Goal: Information Seeking & Learning: Learn about a topic

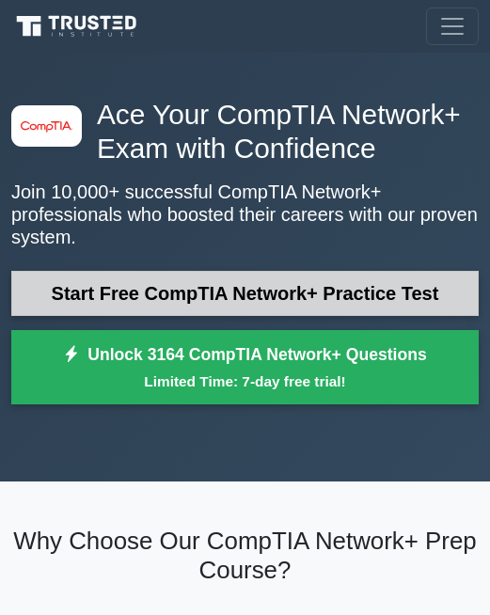
click at [171, 280] on link "Start Free CompTIA Network+ Practice Test" at bounding box center [245, 293] width 468 height 45
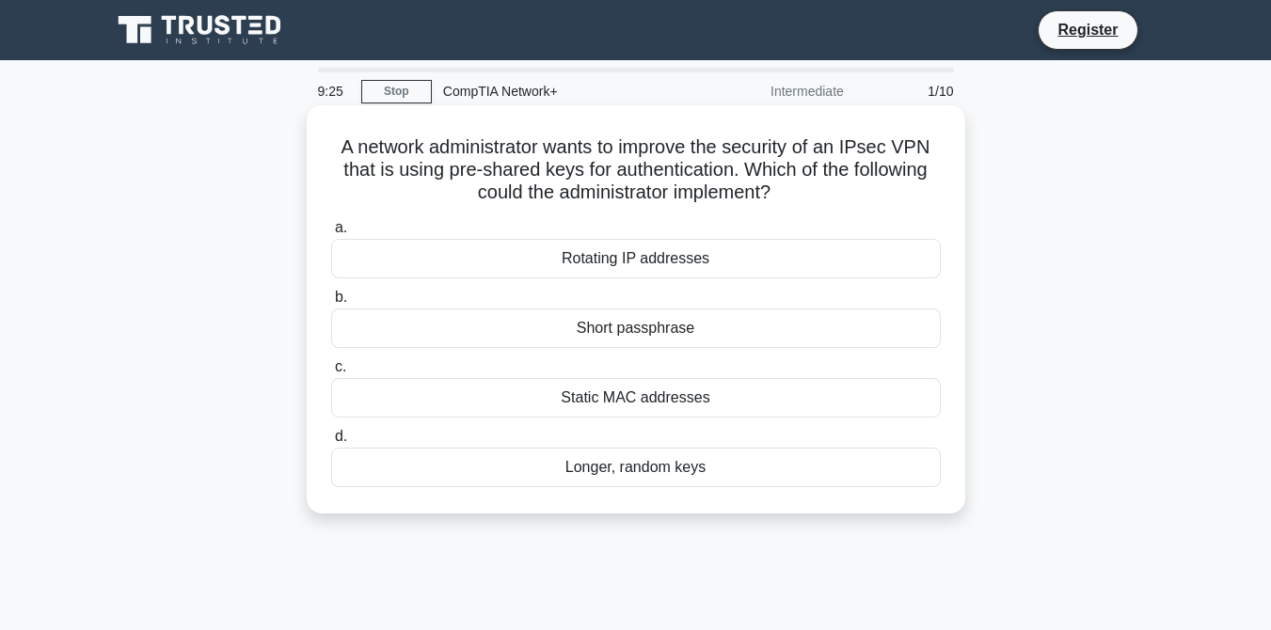
click at [503, 258] on div "Rotating IP addresses" at bounding box center [636, 259] width 610 height 40
click at [331, 234] on input "a. Rotating IP addresses" at bounding box center [331, 228] width 0 height 12
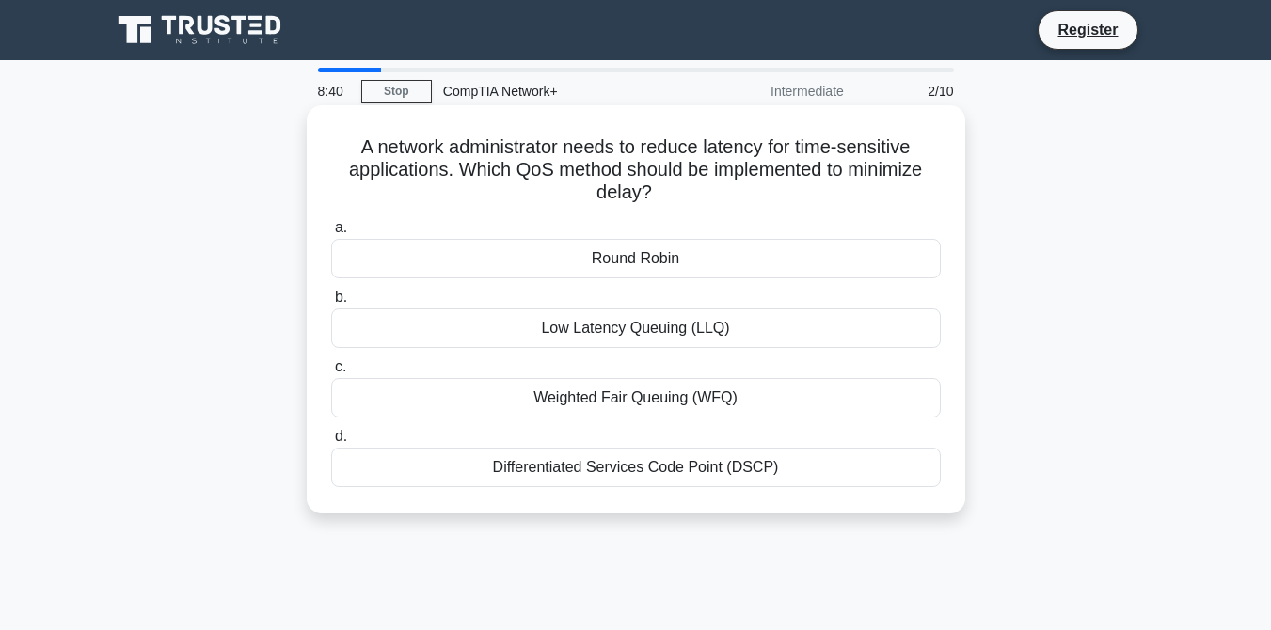
click at [503, 339] on div "Low Latency Queuing (LLQ)" at bounding box center [636, 329] width 610 height 40
click at [331, 304] on input "b. Low Latency Queuing (LLQ)" at bounding box center [331, 298] width 0 height 12
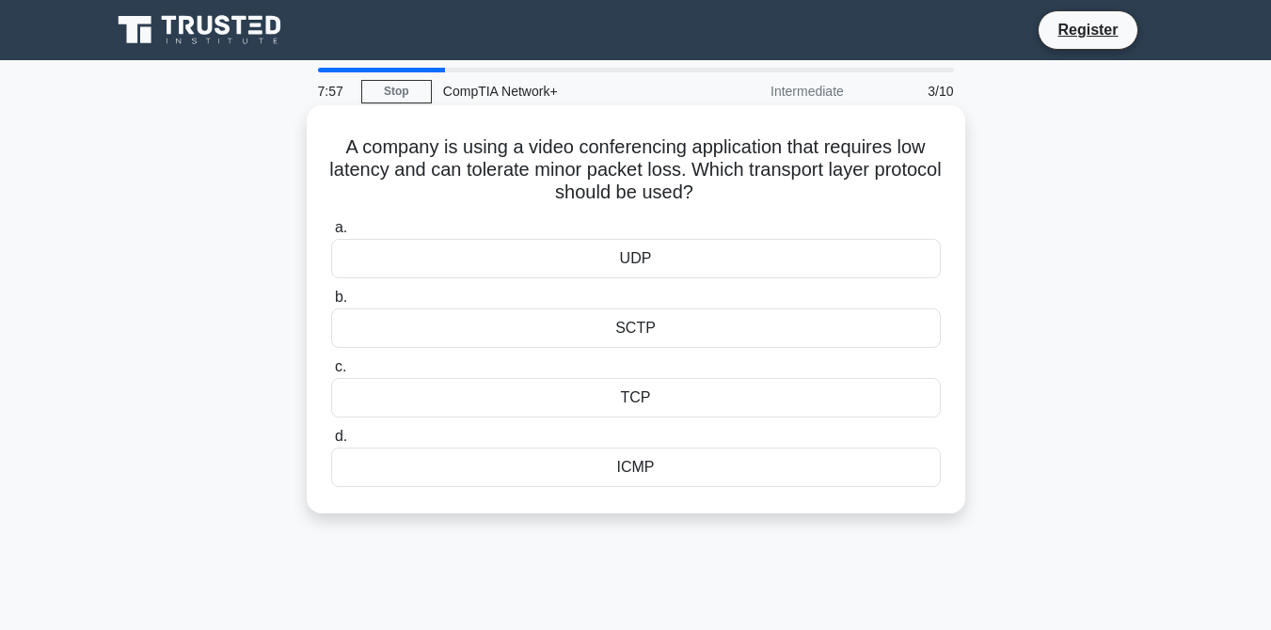
click at [503, 471] on div "ICMP" at bounding box center [636, 468] width 610 height 40
click at [331, 443] on input "d. ICMP" at bounding box center [331, 437] width 0 height 12
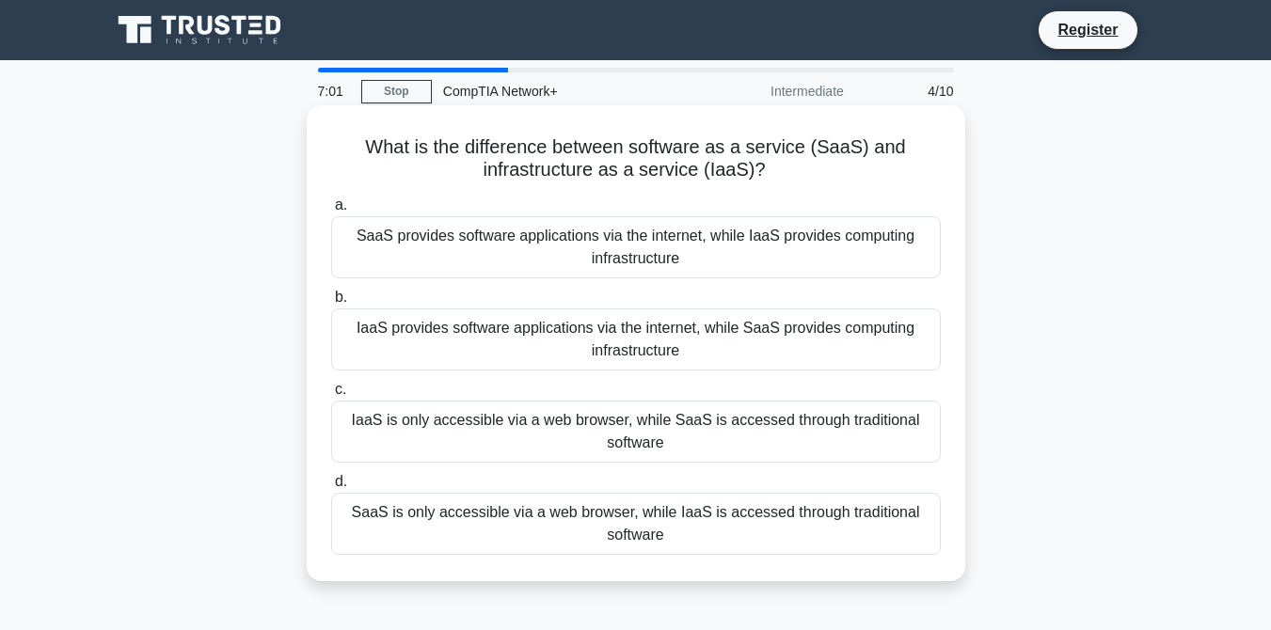
click at [494, 248] on div "SaaS provides software applications via the internet, while IaaS provides compu…" at bounding box center [636, 247] width 610 height 62
click at [331, 212] on input "a. SaaS provides software applications via the internet, while IaaS provides co…" at bounding box center [331, 205] width 0 height 12
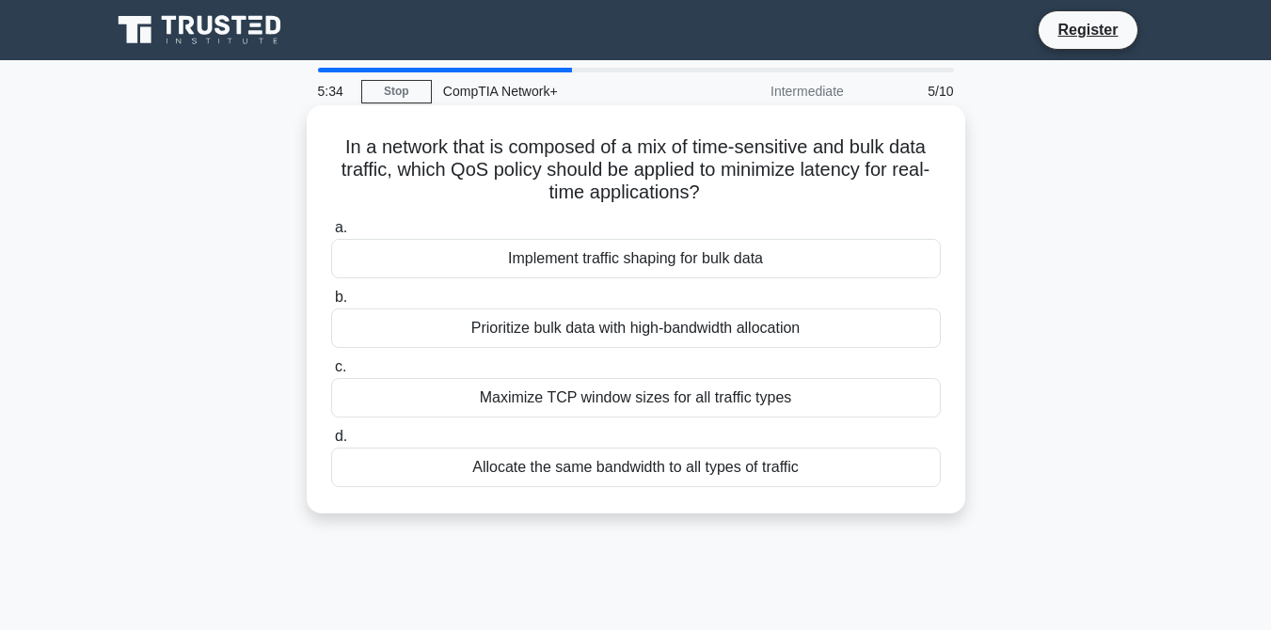
click at [503, 467] on div "Allocate the same bandwidth to all types of traffic" at bounding box center [636, 468] width 610 height 40
click at [331, 443] on input "d. Allocate the same bandwidth to all types of traffic" at bounding box center [331, 437] width 0 height 12
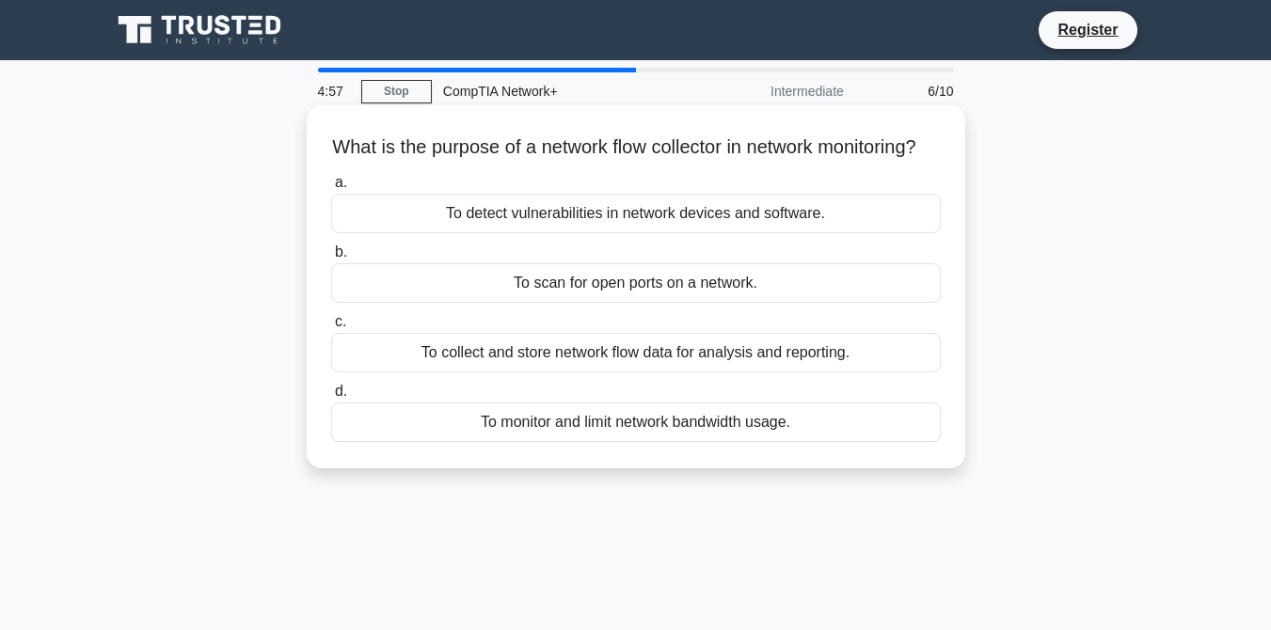
click at [503, 373] on div "To collect and store network flow data for analysis and reporting." at bounding box center [636, 353] width 610 height 40
click at [331, 328] on input "c. To collect and store network flow data for analysis and reporting." at bounding box center [331, 322] width 0 height 12
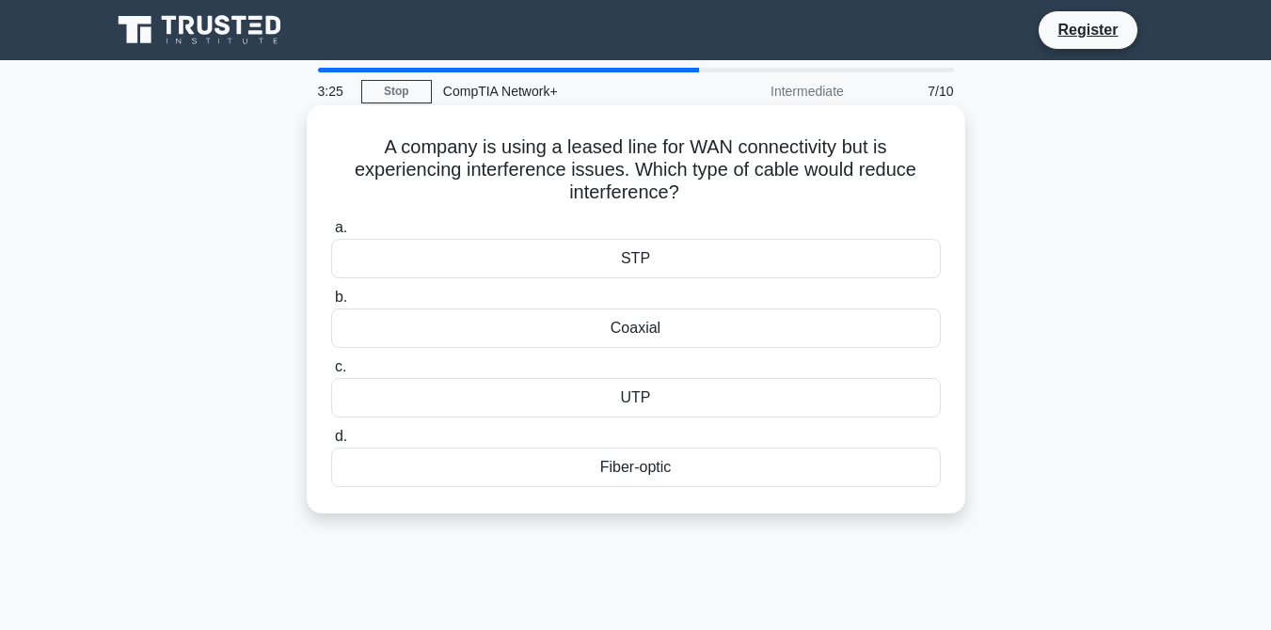
click at [503, 469] on div "Fiber-optic" at bounding box center [636, 468] width 610 height 40
click at [331, 443] on input "d. Fiber-optic" at bounding box center [331, 437] width 0 height 12
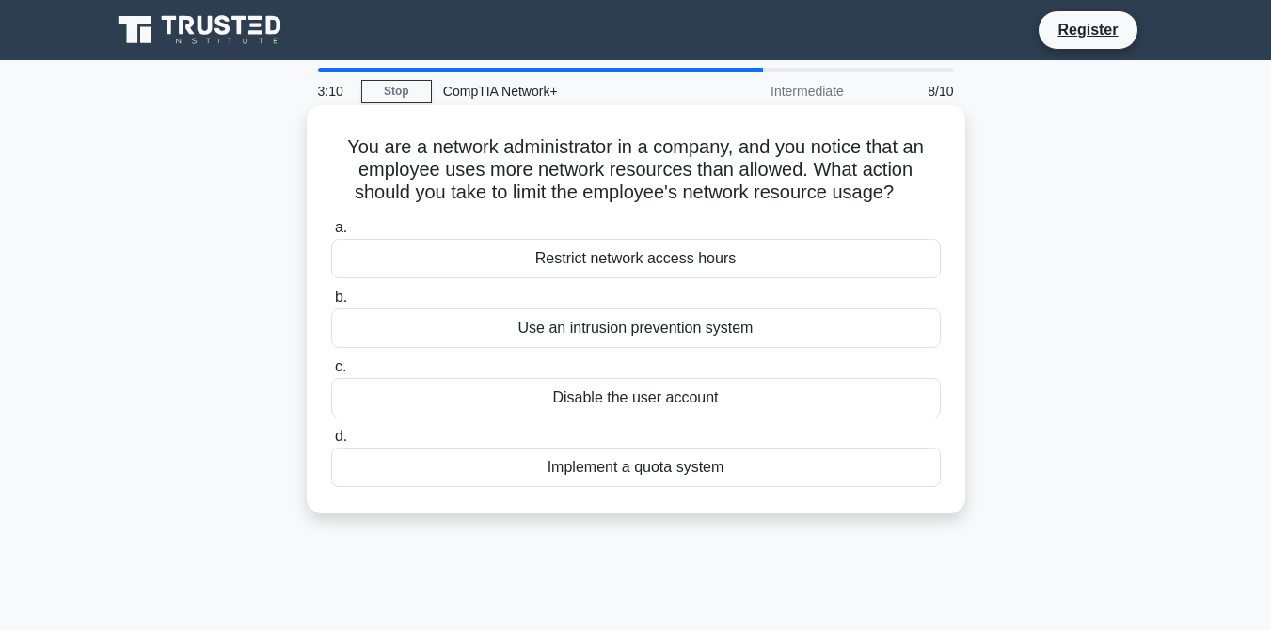
click at [503, 265] on div "Restrict network access hours" at bounding box center [636, 259] width 610 height 40
click at [331, 234] on input "a. Restrict network access hours" at bounding box center [331, 228] width 0 height 12
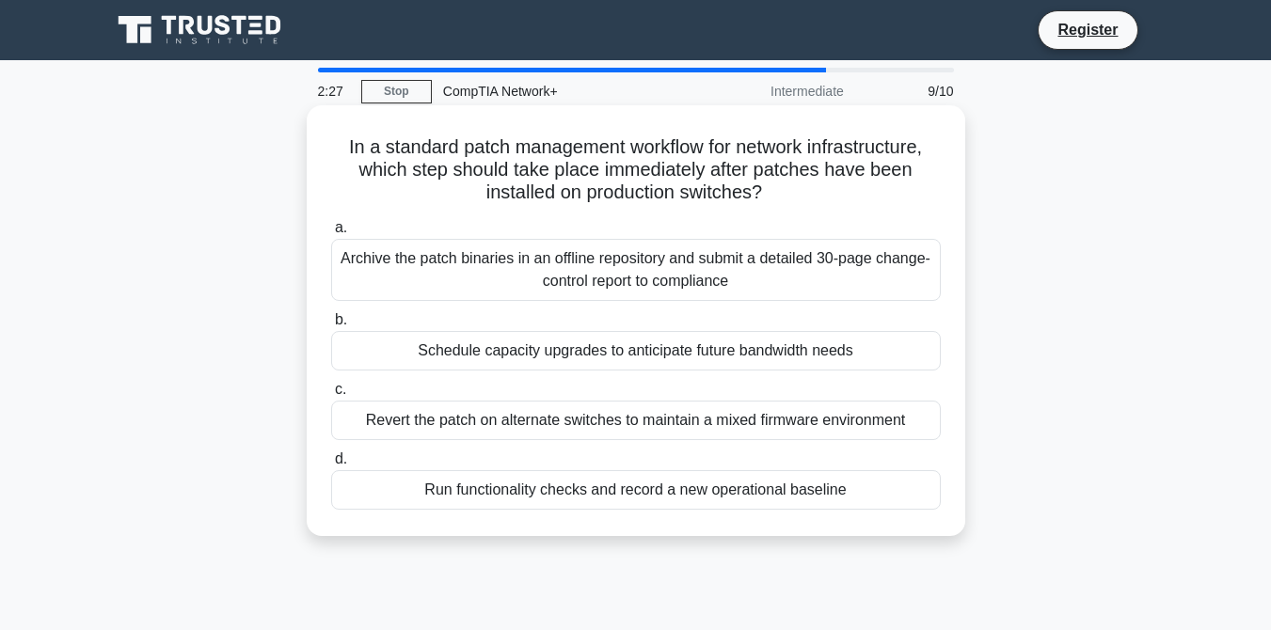
click at [503, 273] on div "Archive the patch binaries in an offline repository and submit a detailed 30-pa…" at bounding box center [636, 270] width 610 height 62
click at [331, 234] on input "a. Archive the patch binaries in an offline repository and submit a detailed 30…" at bounding box center [331, 228] width 0 height 12
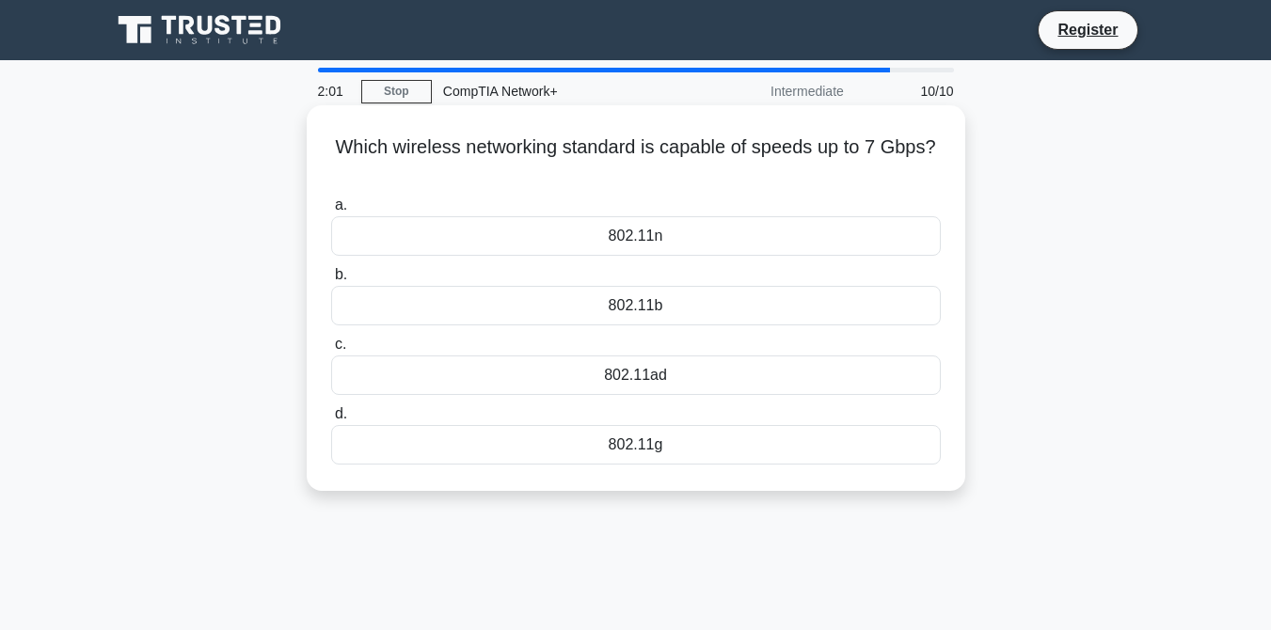
click at [503, 439] on div "802.11g" at bounding box center [636, 445] width 610 height 40
click at [331, 420] on input "d. 802.11g" at bounding box center [331, 414] width 0 height 12
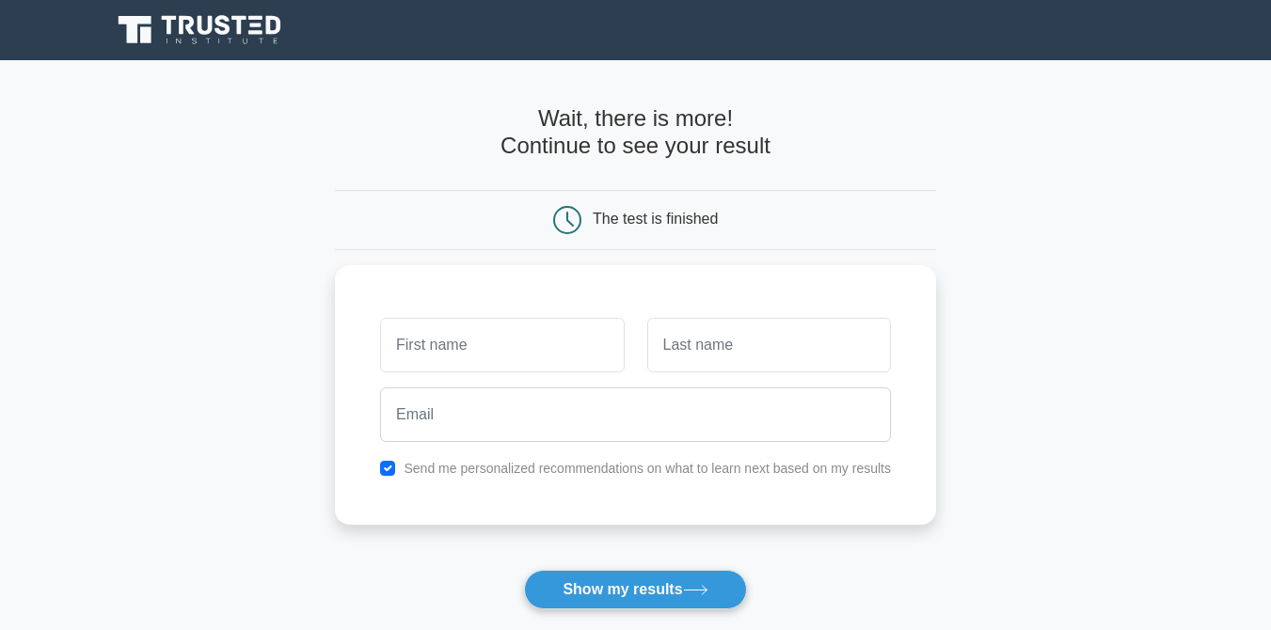
type input "i"
click at [578, 578] on button "Show my results" at bounding box center [635, 590] width 222 height 40
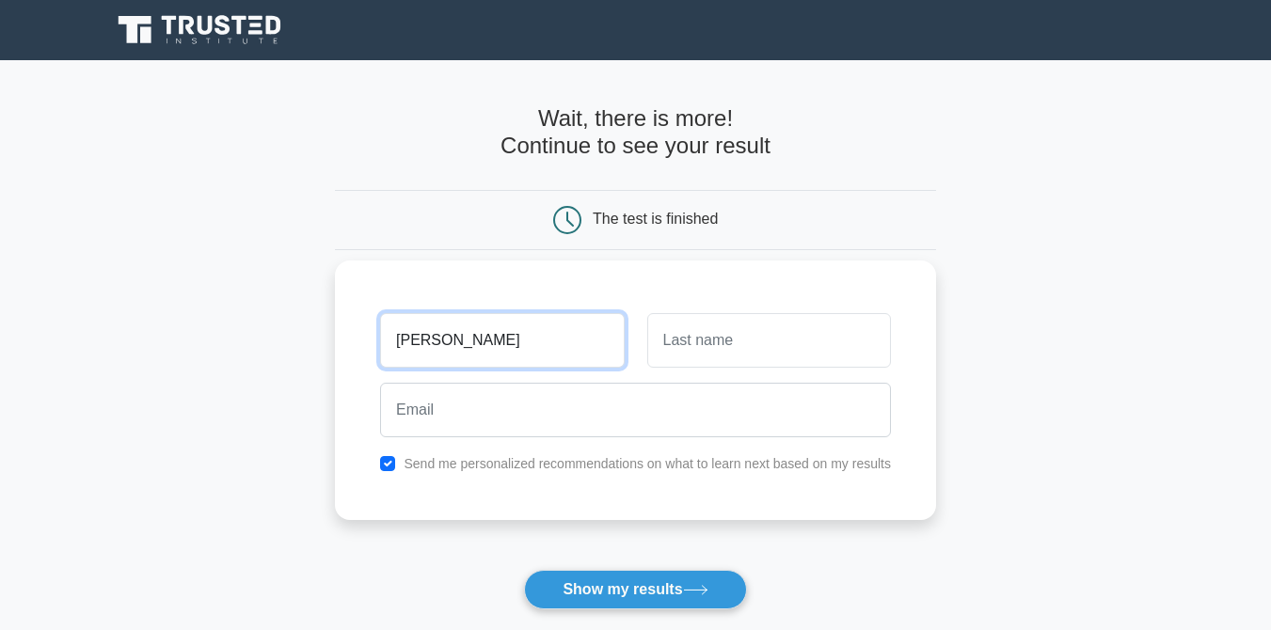
type input "[PERSON_NAME]"
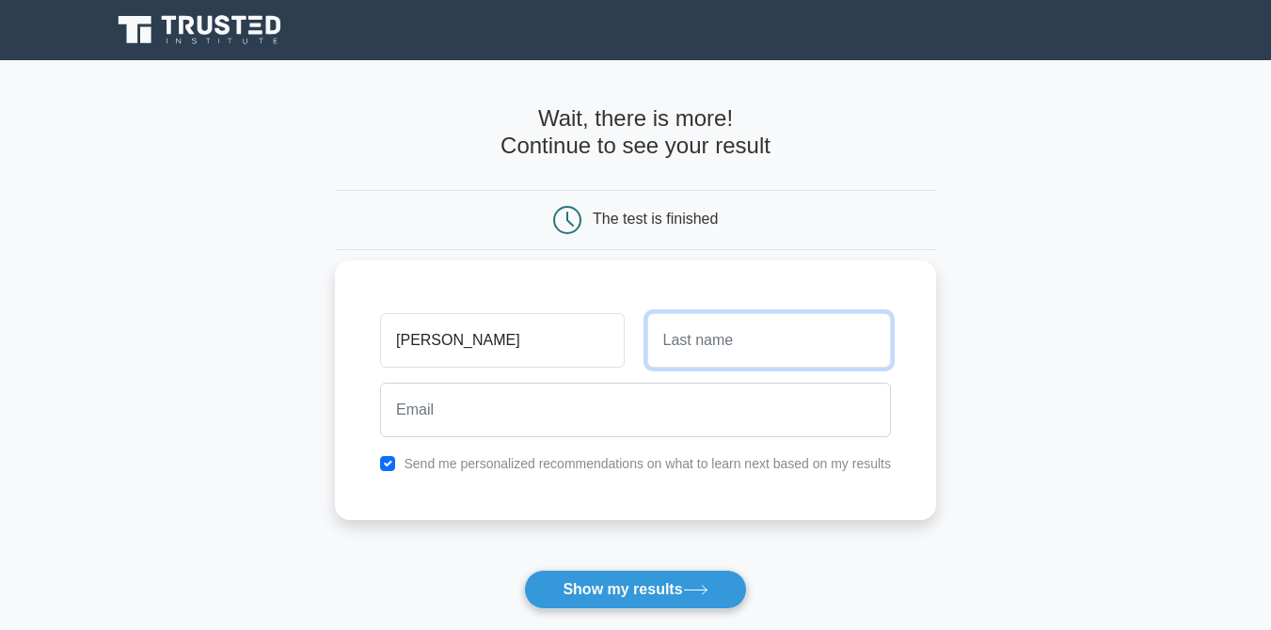
click at [701, 355] on input "text" at bounding box center [769, 340] width 244 height 55
type input "[PERSON_NAME]"
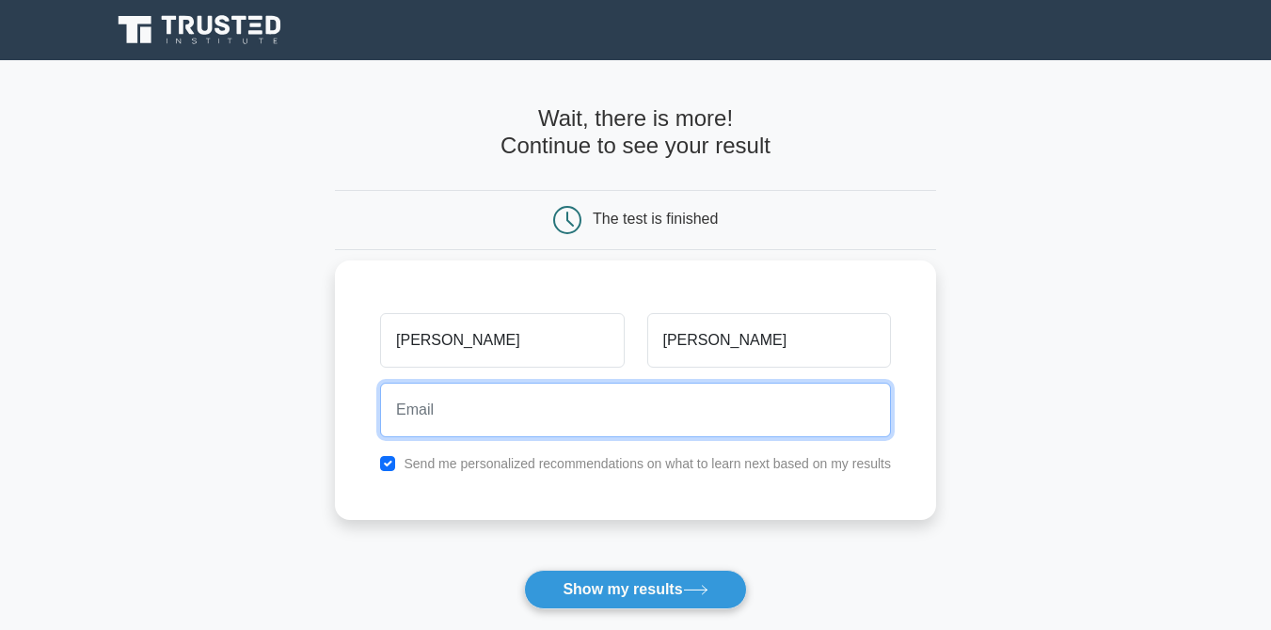
click at [654, 388] on input "email" at bounding box center [635, 410] width 511 height 55
type input "leeimmanuel1999@gmail.com"
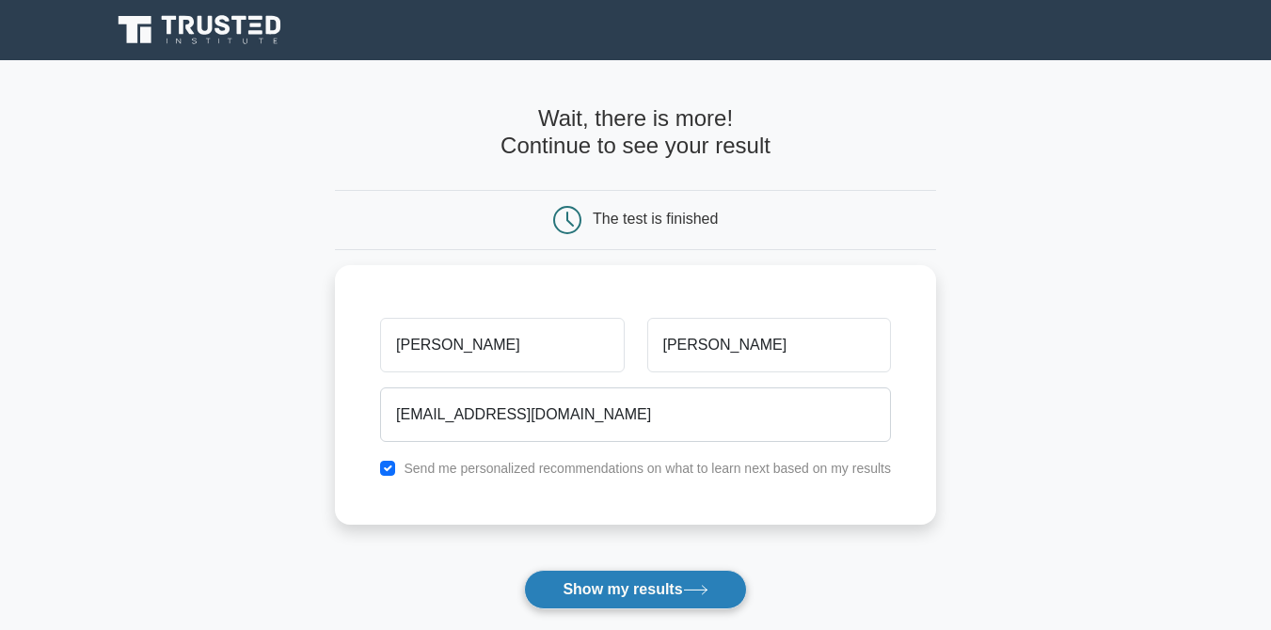
click at [607, 595] on button "Show my results" at bounding box center [635, 590] width 222 height 40
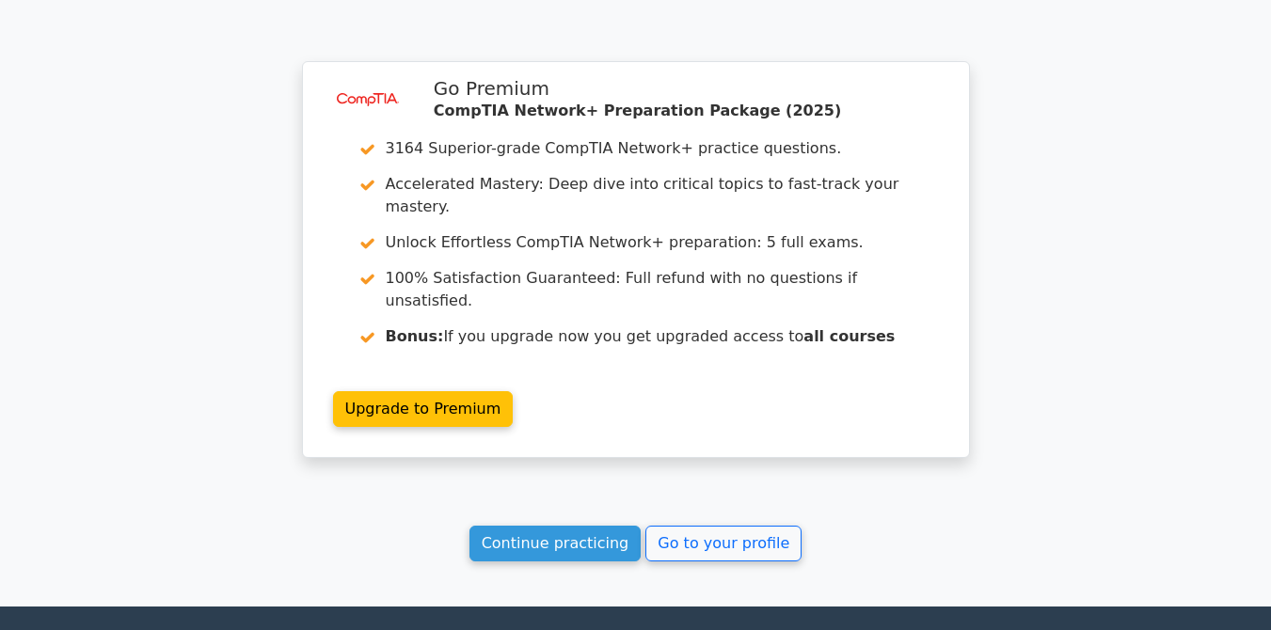
scroll to position [1445, 0]
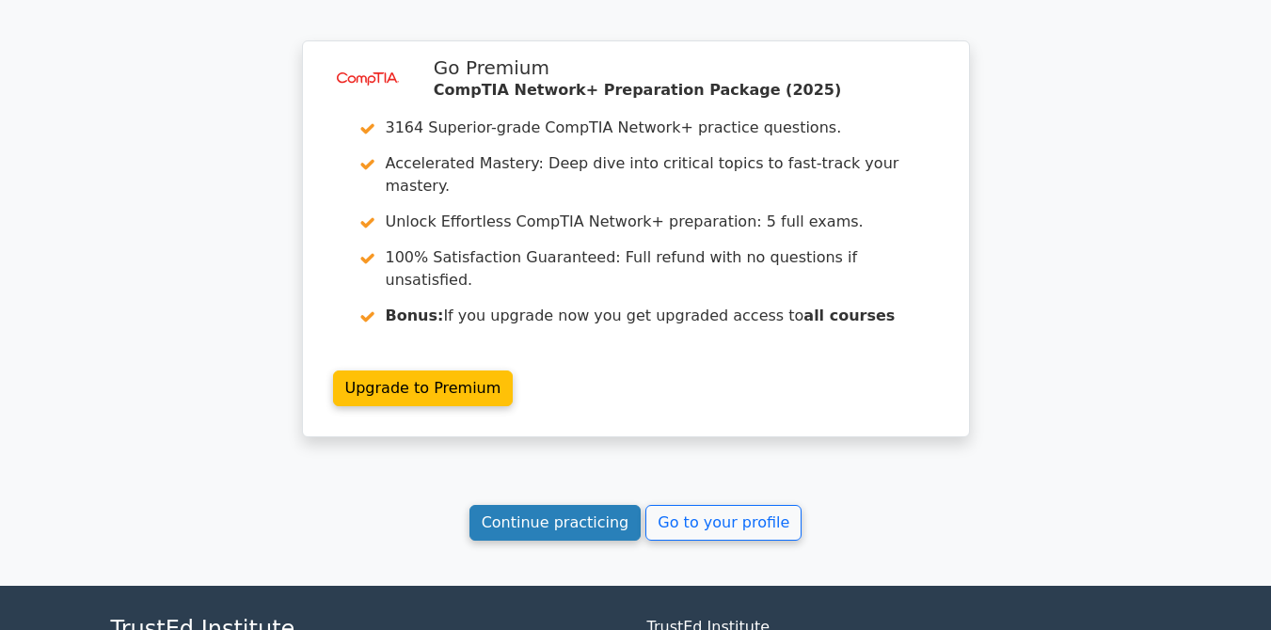
click at [578, 505] on link "Continue practicing" at bounding box center [555, 523] width 172 height 36
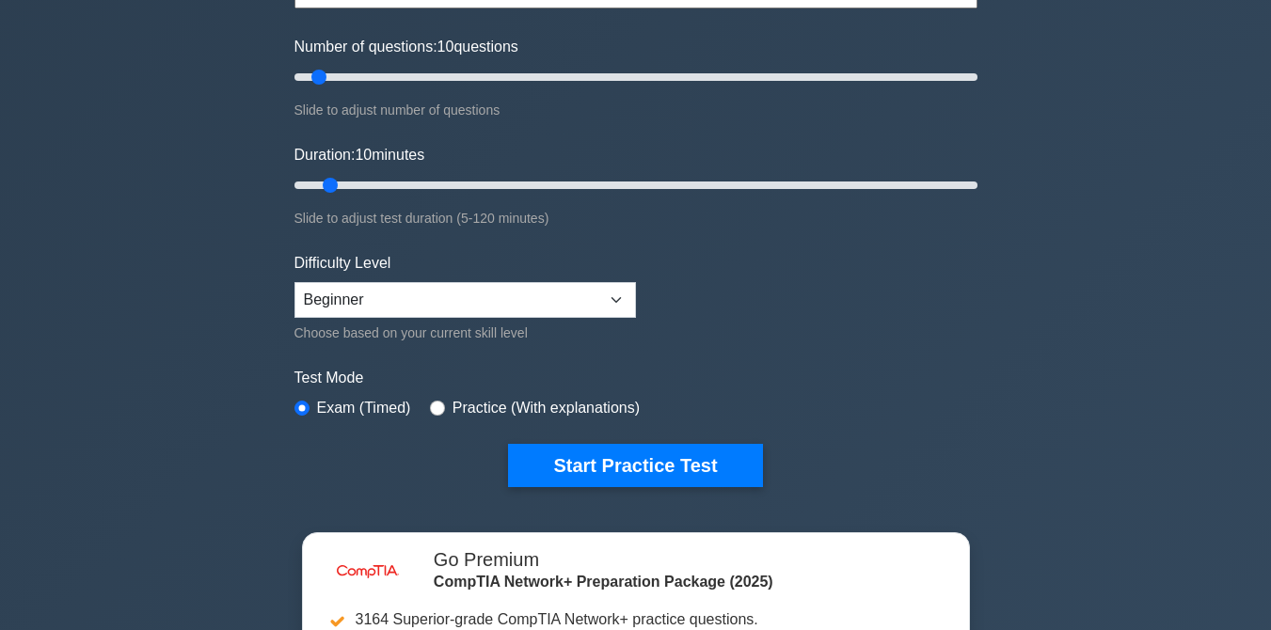
scroll to position [230, 0]
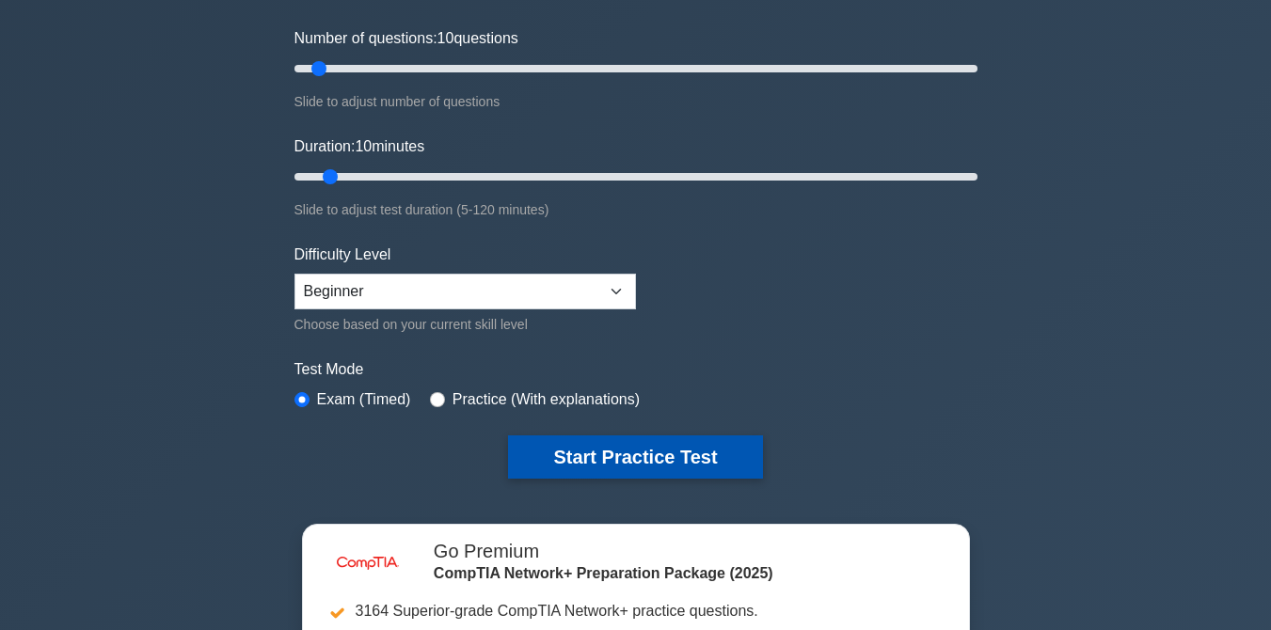
click at [665, 451] on button "Start Practice Test" at bounding box center [635, 457] width 254 height 43
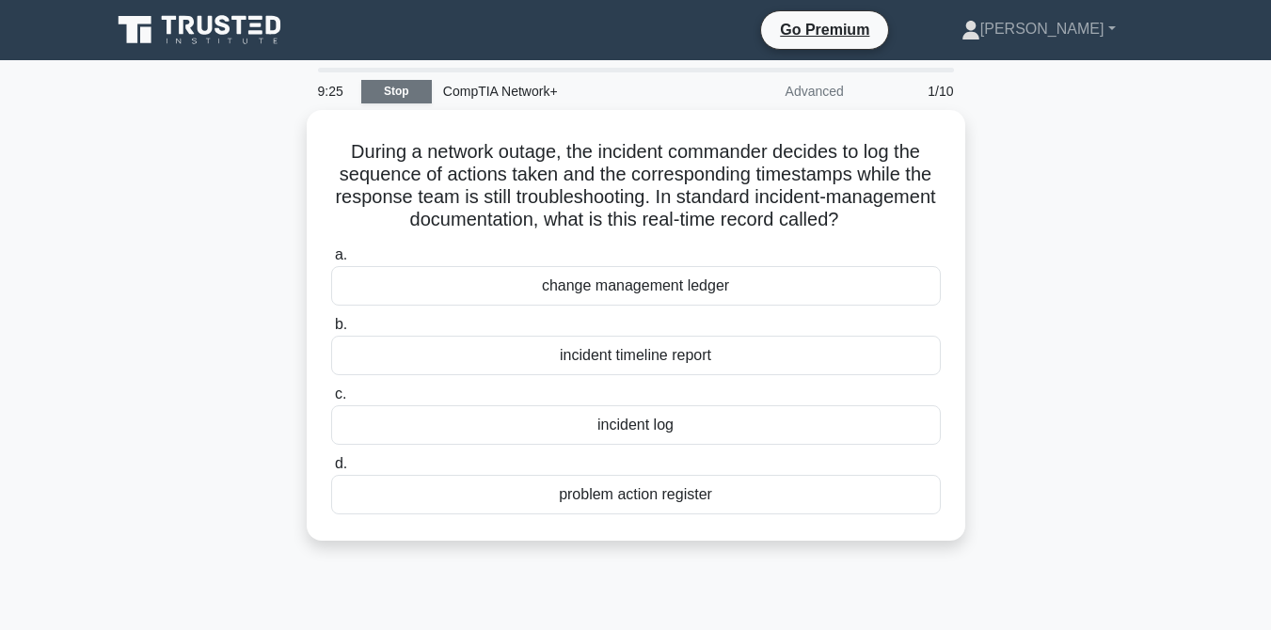
click at [404, 91] on link "Stop" at bounding box center [396, 92] width 71 height 24
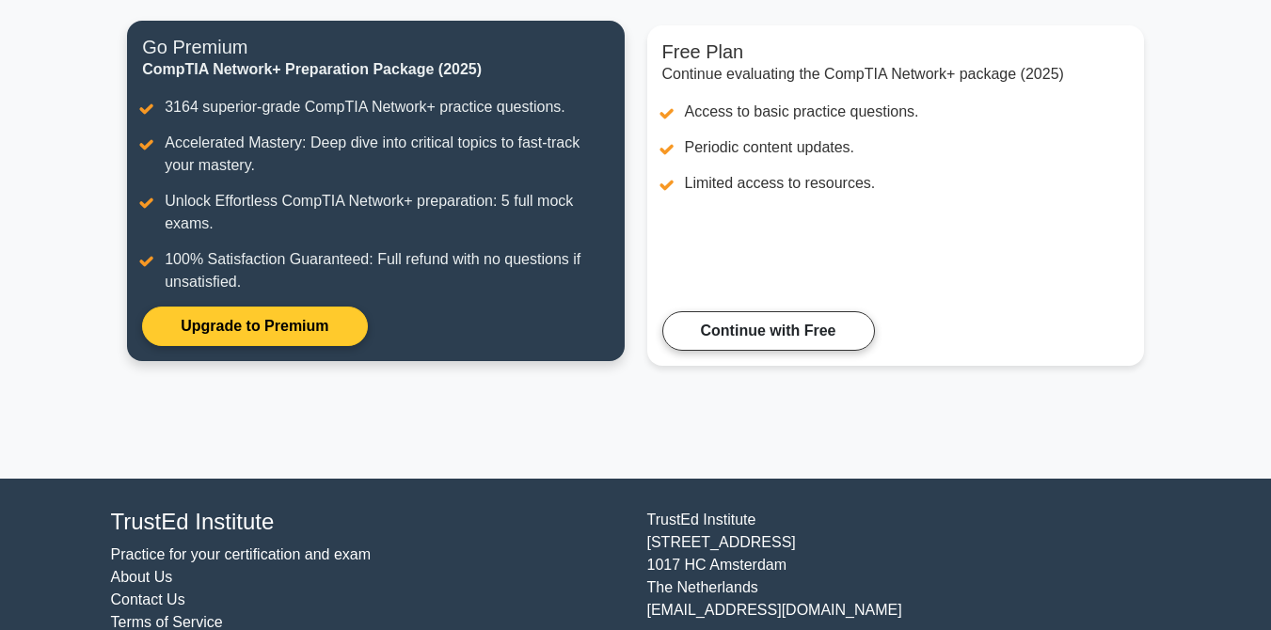
scroll to position [289, 0]
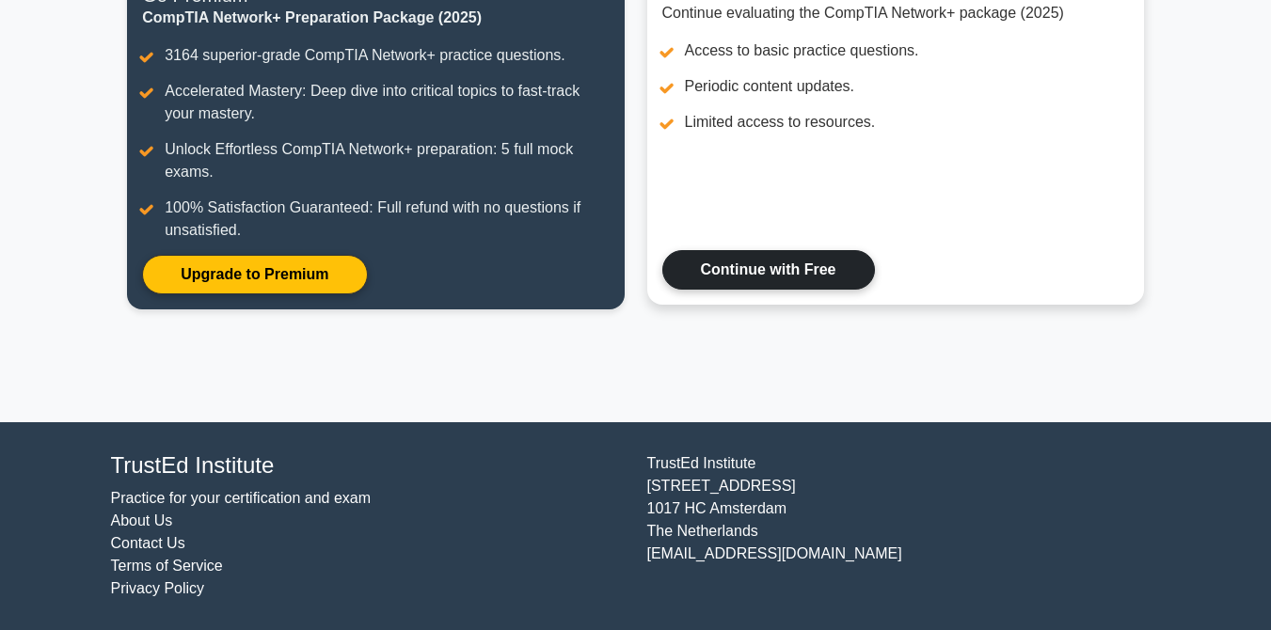
click at [804, 266] on link "Continue with Free" at bounding box center [768, 270] width 213 height 40
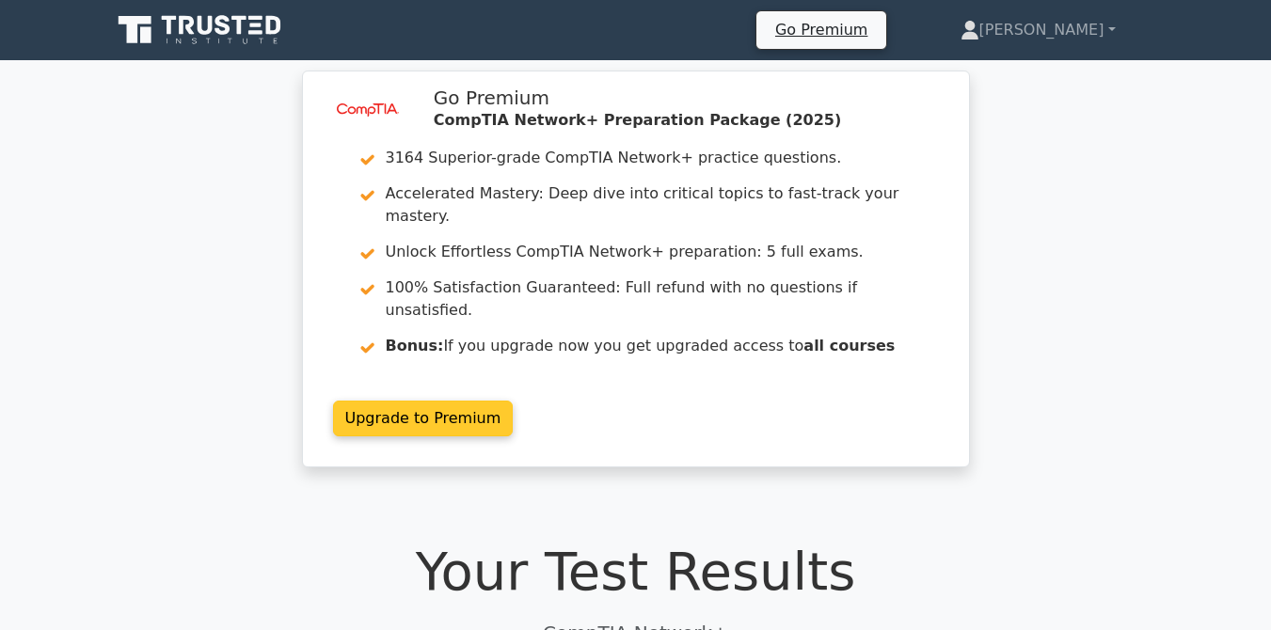
click at [514, 404] on link "Upgrade to Premium" at bounding box center [423, 419] width 181 height 36
